Goal: Navigation & Orientation: Find specific page/section

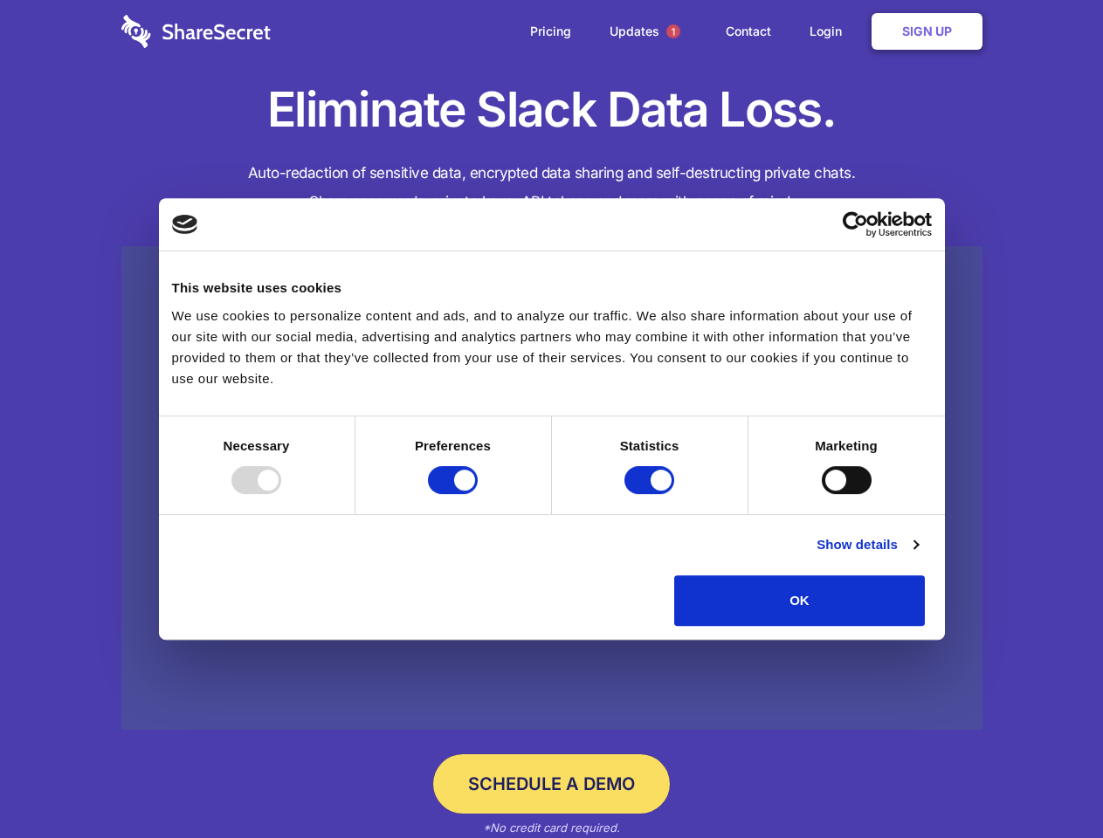
click at [281, 494] on div at bounding box center [256, 480] width 50 height 28
click at [478, 494] on input "Preferences" at bounding box center [453, 480] width 50 height 28
checkbox input "false"
click at [651, 494] on input "Statistics" at bounding box center [649, 480] width 50 height 28
checkbox input "false"
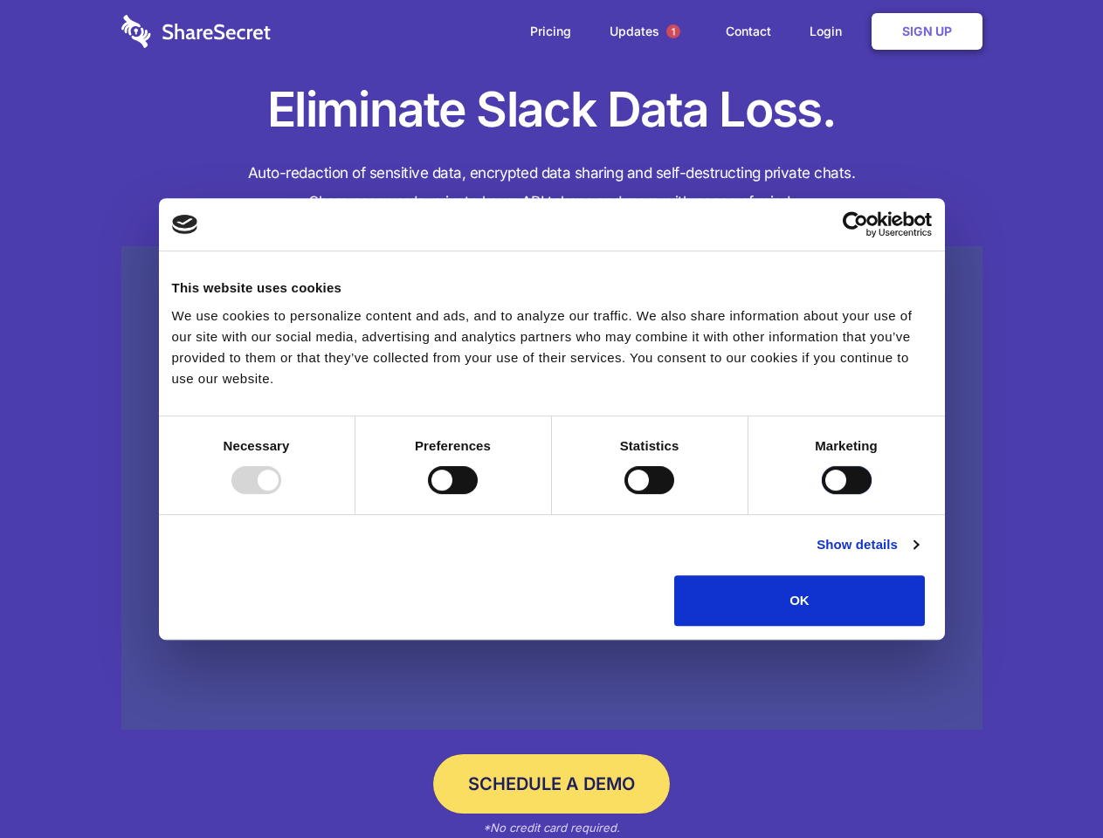
click at [822, 494] on input "Marketing" at bounding box center [847, 480] width 50 height 28
checkbox input "true"
click at [918, 555] on link "Show details" at bounding box center [866, 544] width 101 height 21
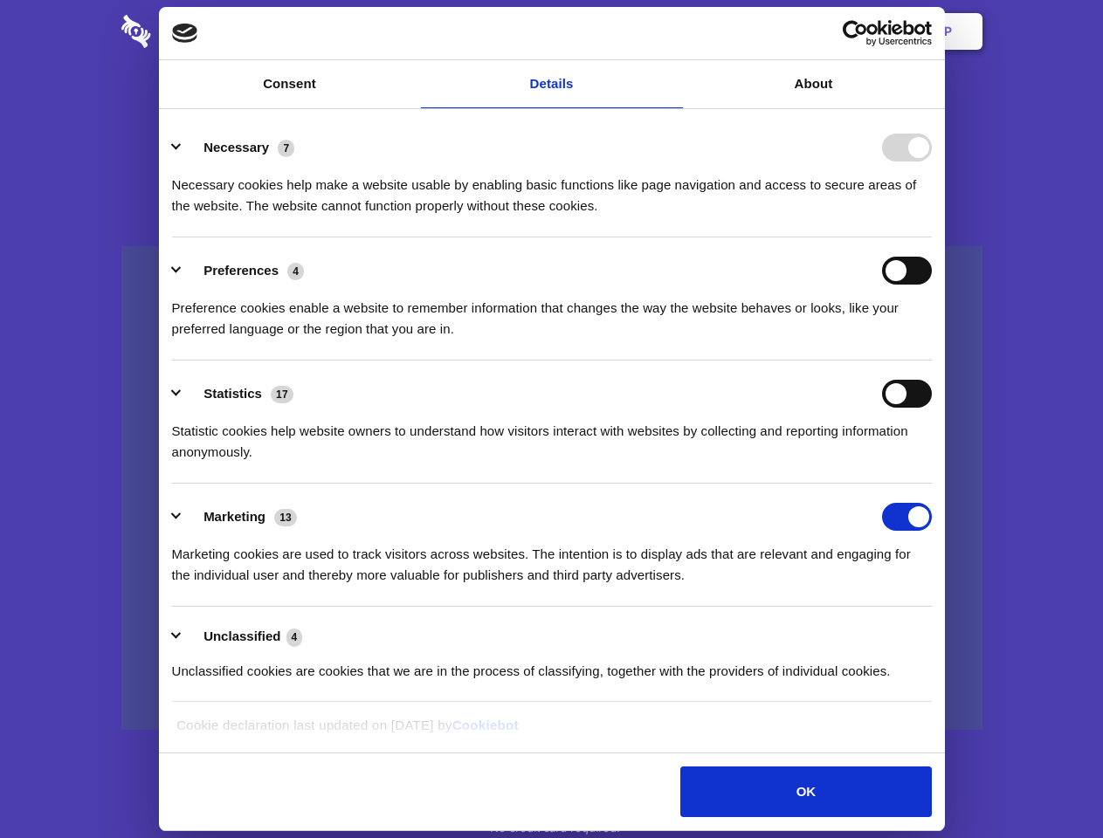
click at [932, 238] on li "Necessary 7 Necessary cookies help make a website usable by enabling basic func…" at bounding box center [552, 175] width 760 height 123
click at [672, 31] on span "1" at bounding box center [673, 31] width 14 height 14
